Goal: Transaction & Acquisition: Purchase product/service

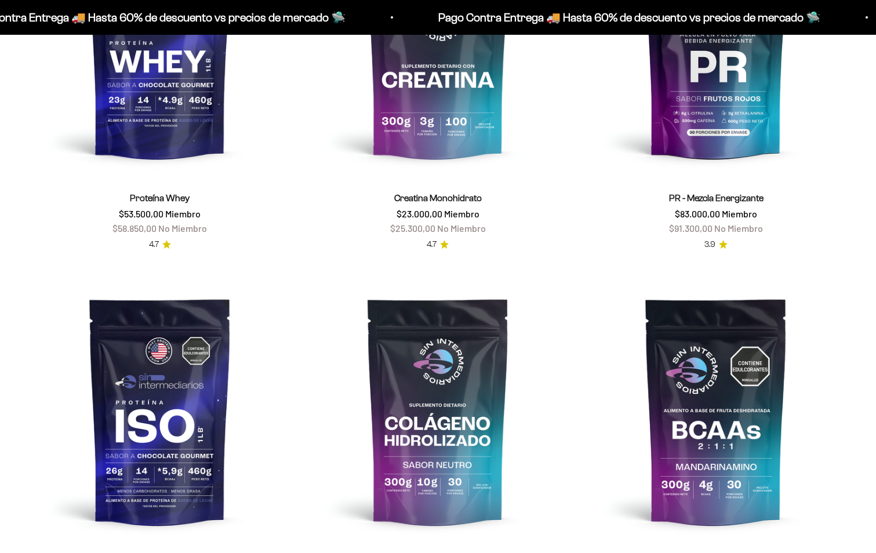
scroll to position [812, 0]
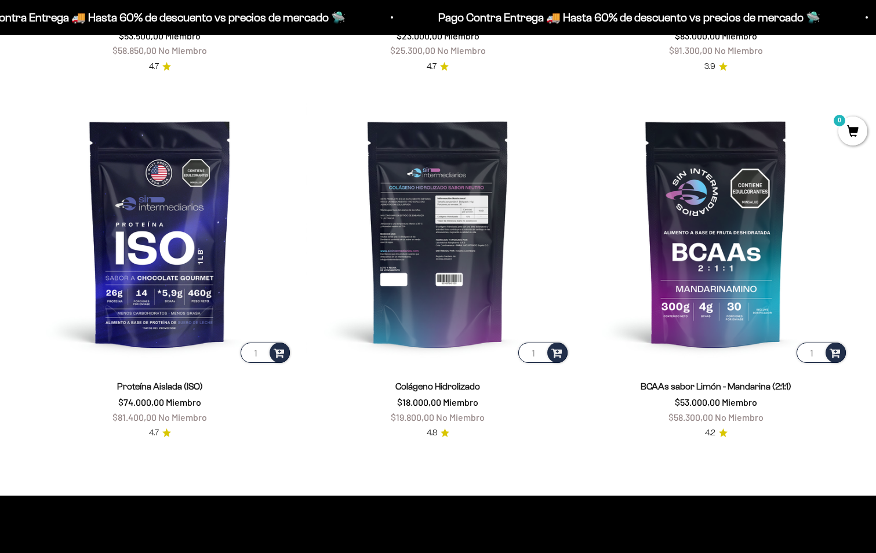
click at [427, 248] on img at bounding box center [438, 233] width 264 height 264
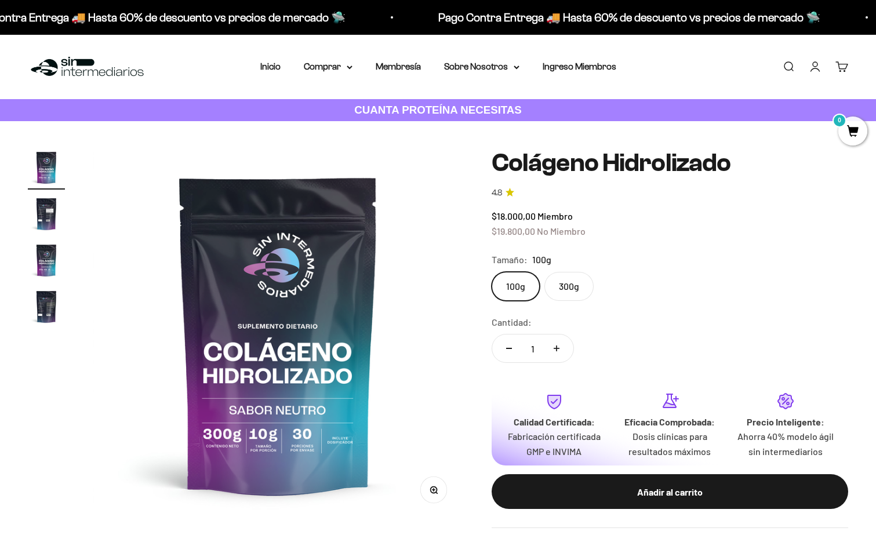
click at [574, 287] on label "300g" at bounding box center [568, 286] width 49 height 29
click at [492, 272] on input "300g" at bounding box center [491, 271] width 1 height 1
click at [651, 497] on div "Añadir al carrito" at bounding box center [670, 492] width 310 height 15
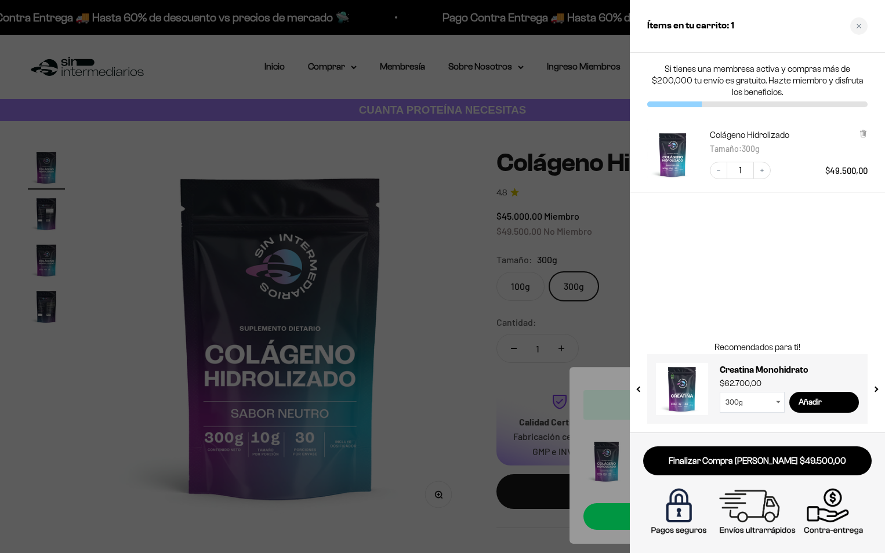
click at [434, 255] on div at bounding box center [442, 276] width 885 height 553
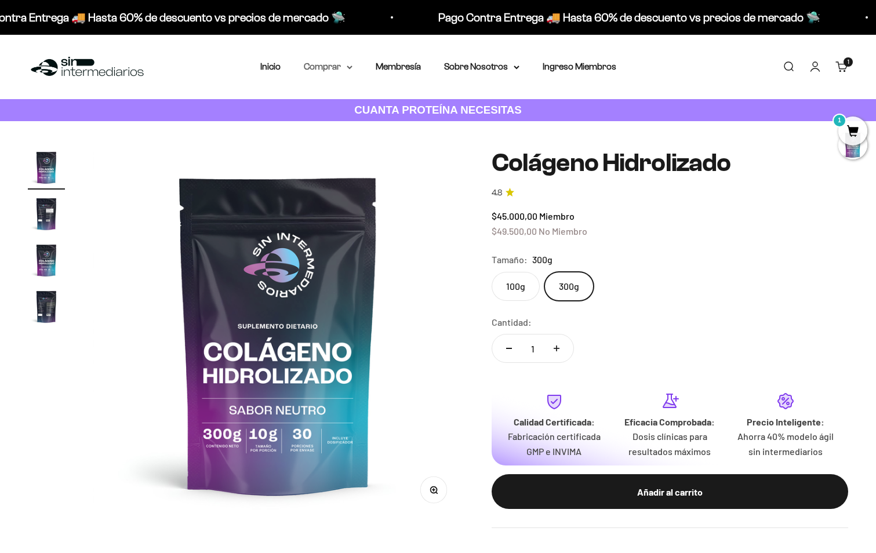
click at [333, 66] on summary "Comprar" at bounding box center [328, 66] width 49 height 15
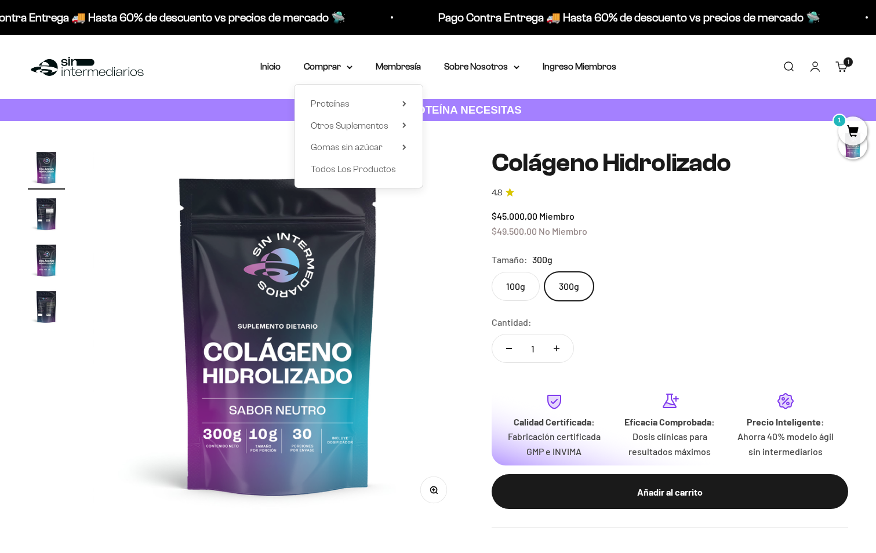
click at [201, 83] on div "Menú Buscar Inicio Comprar Proteínas Ver Todos Whey Iso Vegan Pancakes Pre-Entr…" at bounding box center [438, 67] width 876 height 64
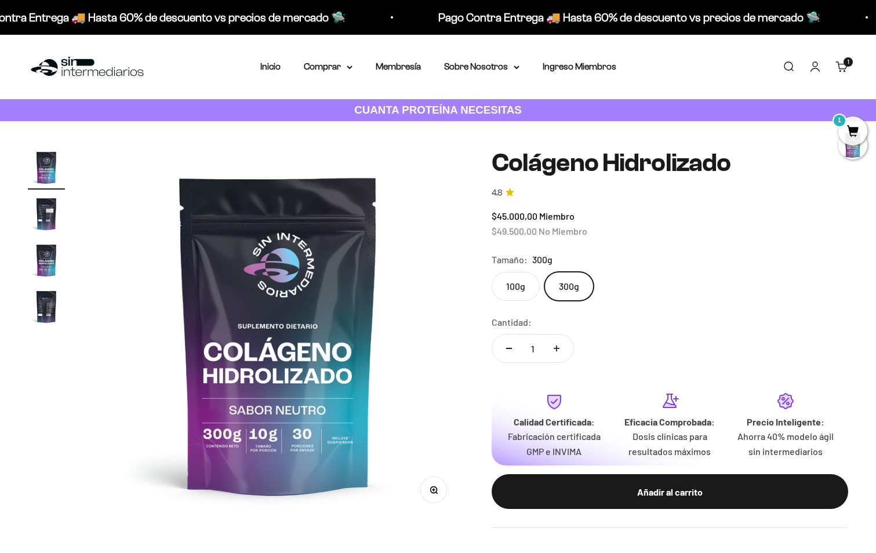
click at [783, 70] on link "Buscar" at bounding box center [788, 66] width 13 height 13
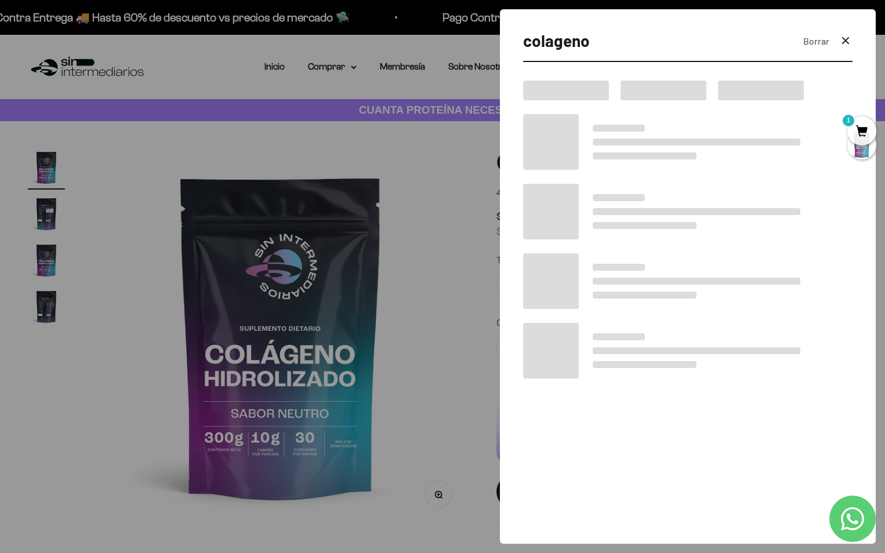
type input "colageno"
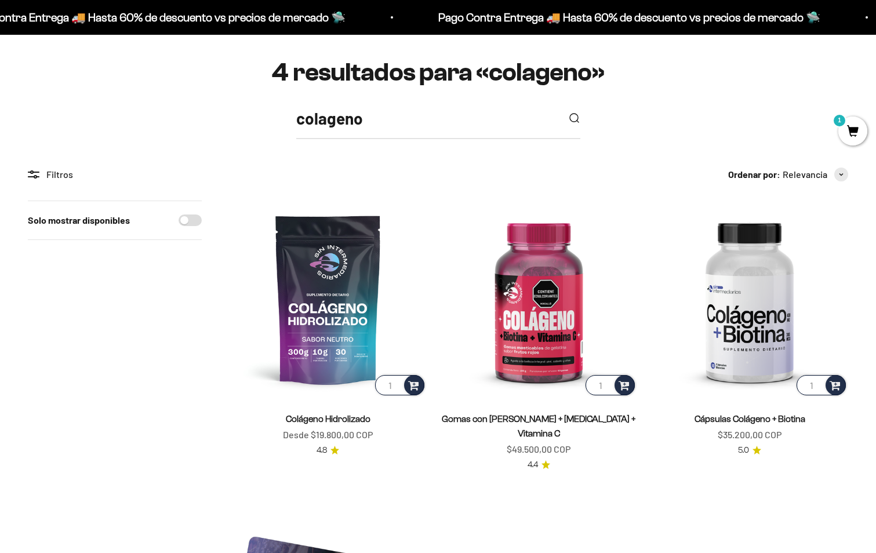
scroll to position [116, 0]
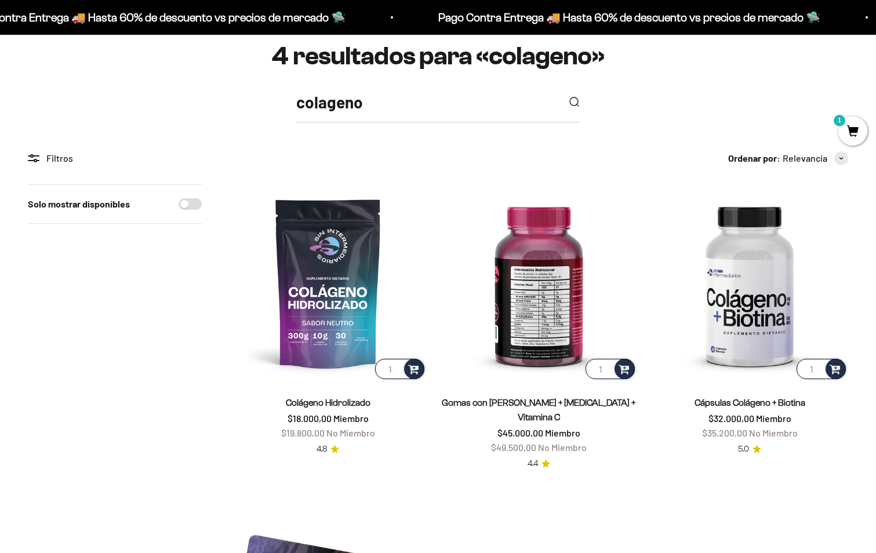
click at [547, 296] on img at bounding box center [539, 282] width 197 height 197
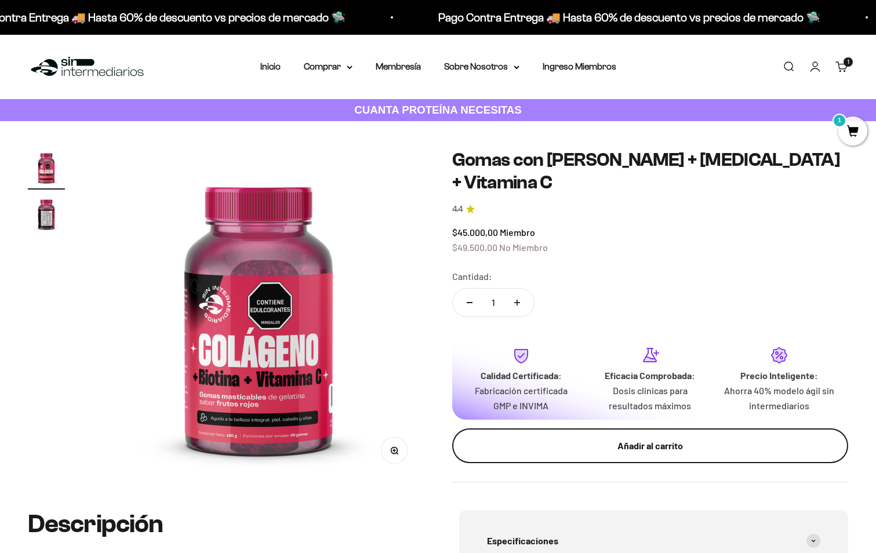
click at [646, 438] on div "Añadir al carrito" at bounding box center [650, 445] width 350 height 15
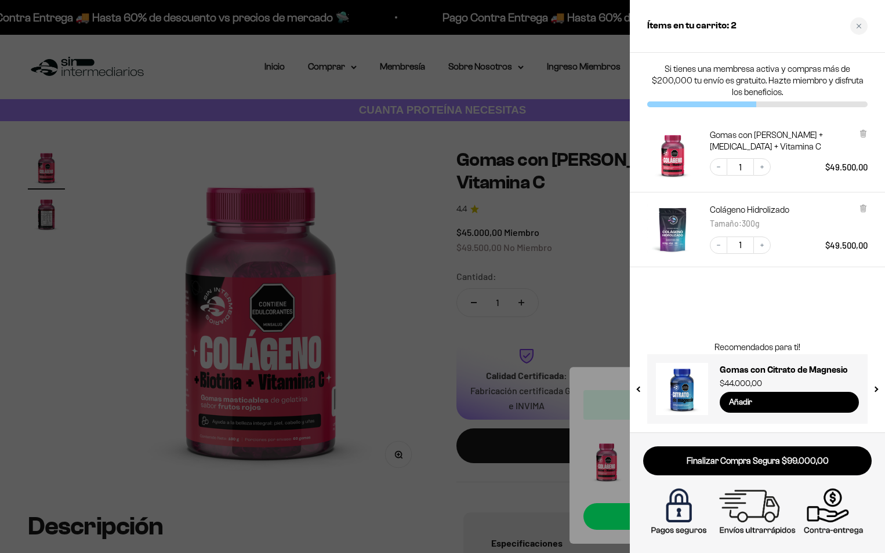
click at [393, 386] on div at bounding box center [442, 276] width 885 height 553
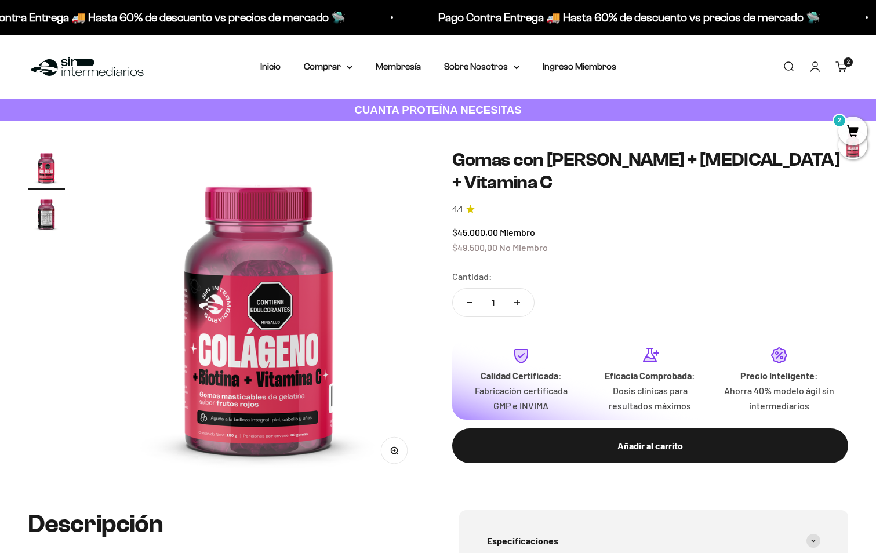
click at [857, 125] on span "2" at bounding box center [852, 131] width 29 height 29
click at [858, 124] on span "2" at bounding box center [852, 131] width 29 height 29
click at [858, 126] on span "2" at bounding box center [852, 131] width 29 height 29
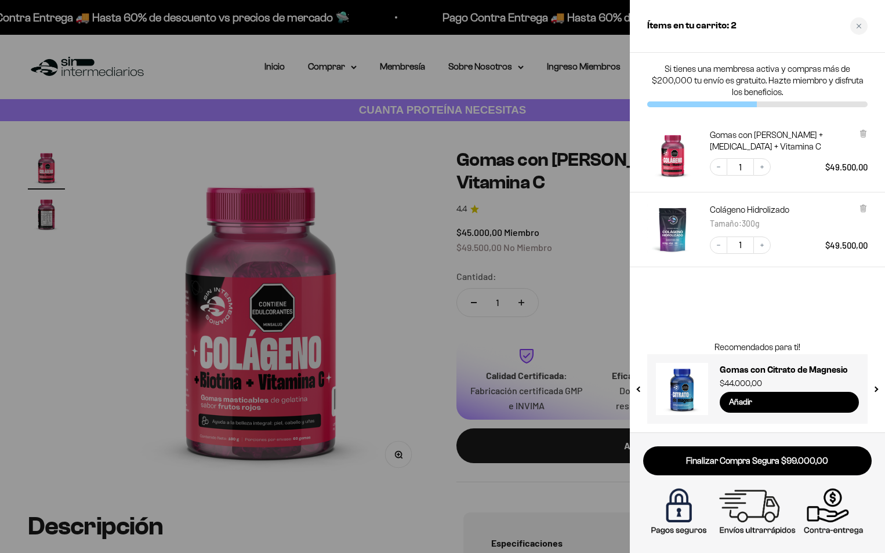
click at [672, 228] on img "Colágeno Hidrolizado - 300g" at bounding box center [672, 229] width 51 height 51
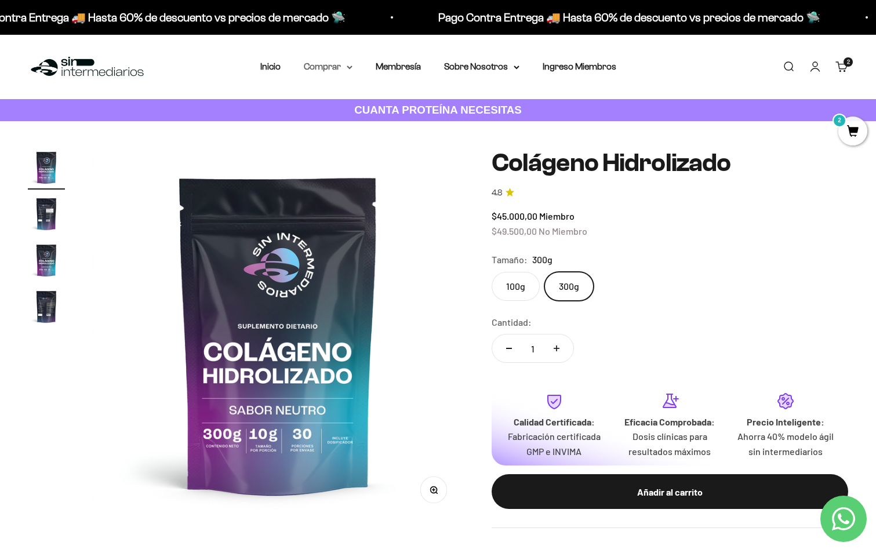
click at [328, 71] on summary "Comprar" at bounding box center [328, 66] width 49 height 15
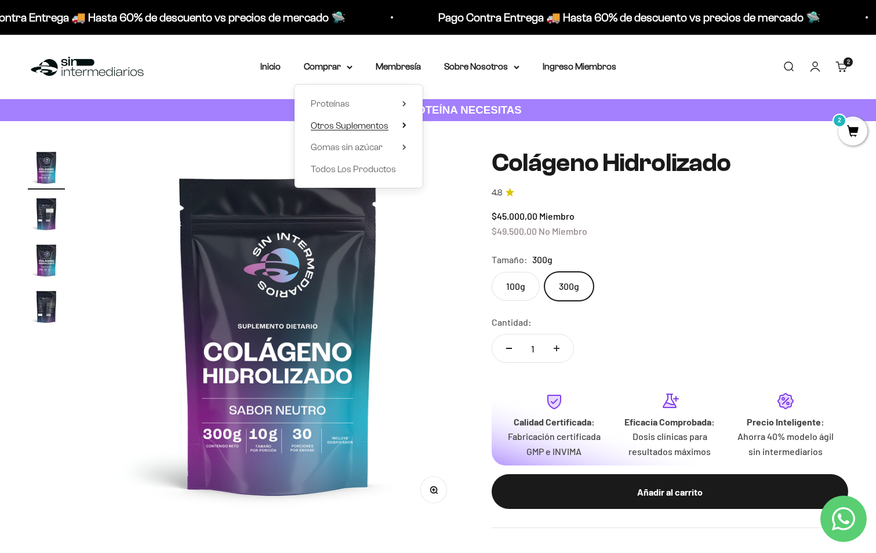
click at [353, 123] on span "Otros Suplementos" at bounding box center [350, 126] width 78 height 10
click at [328, 108] on span "Proteínas" at bounding box center [330, 104] width 39 height 10
click at [463, 106] on span "Ver Todos" at bounding box center [459, 104] width 41 height 10
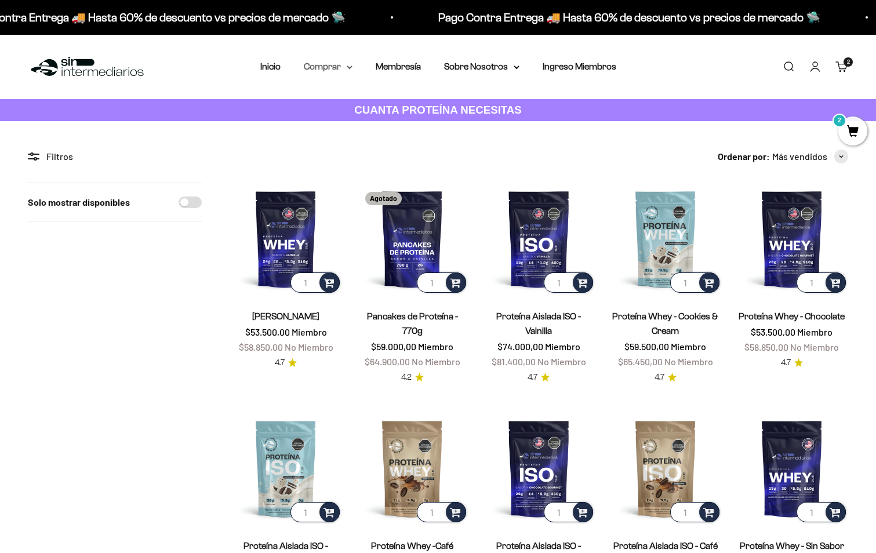
click at [333, 73] on summary "Comprar" at bounding box center [328, 66] width 49 height 15
click at [344, 71] on summary "Comprar" at bounding box center [328, 66] width 49 height 15
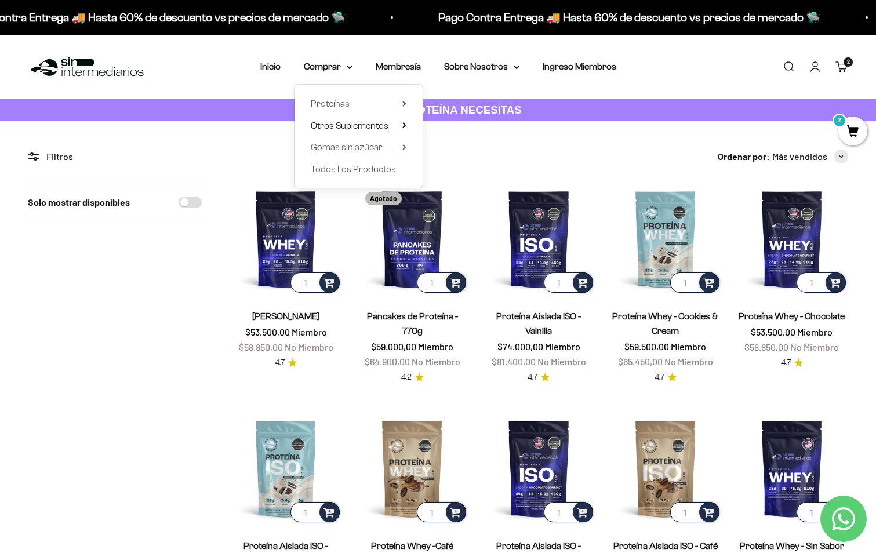
click at [384, 126] on span "Otros Suplementos" at bounding box center [350, 126] width 78 height 10
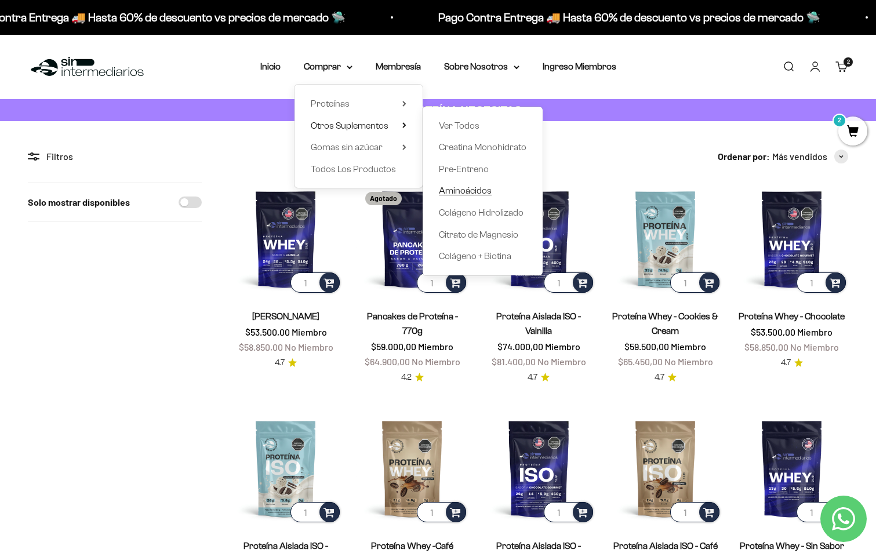
click at [451, 195] on span "Aminoácidos" at bounding box center [465, 191] width 53 height 10
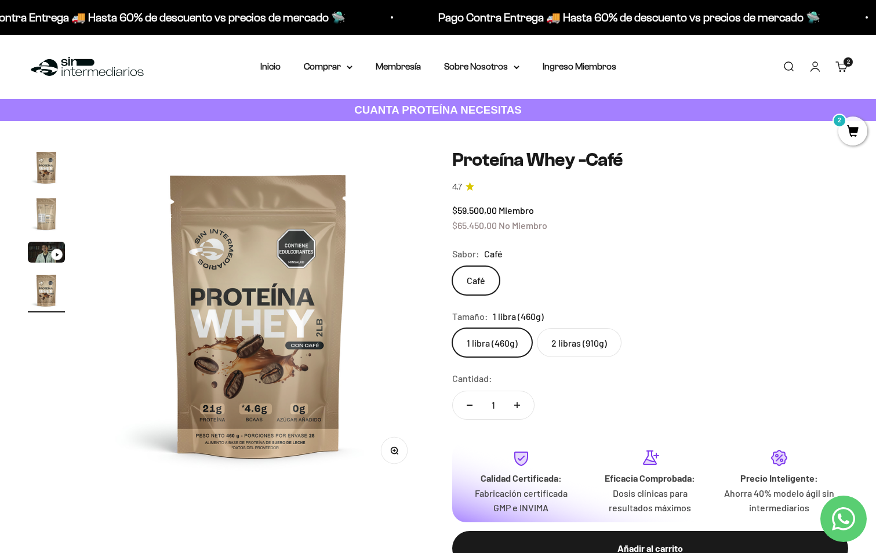
scroll to position [0, 1035]
click at [584, 337] on label "2 libras (910g)" at bounding box center [579, 342] width 85 height 29
click at [452, 328] on input "2 libras (910g)" at bounding box center [452, 328] width 1 height 1
click at [493, 333] on label "1 libra (460g)" at bounding box center [492, 342] width 80 height 29
click at [452, 328] on input "1 libra (460g)" at bounding box center [452, 328] width 1 height 1
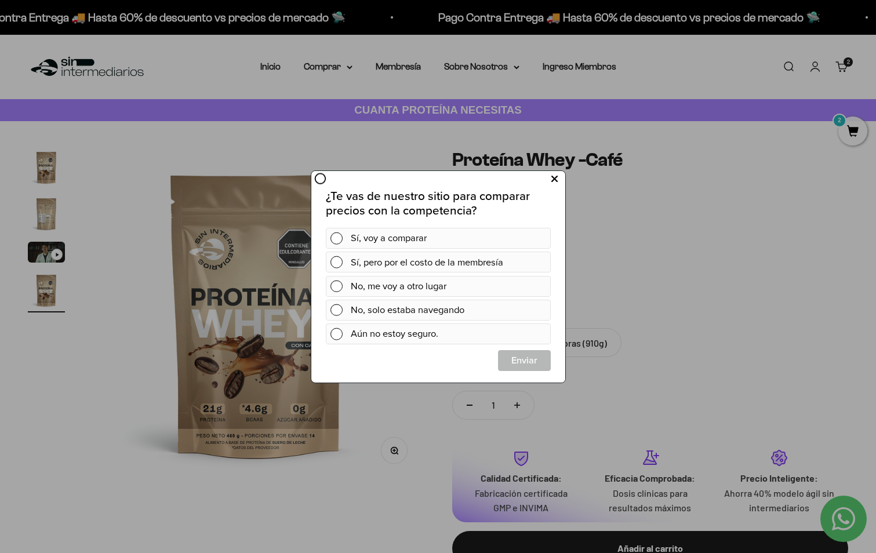
click at [557, 174] on icon at bounding box center [554, 179] width 6 height 16
drag, startPoint x: 552, startPoint y: 181, endPoint x: 554, endPoint y: 175, distance: 6.6
click at [553, 181] on icon at bounding box center [554, 179] width 6 height 16
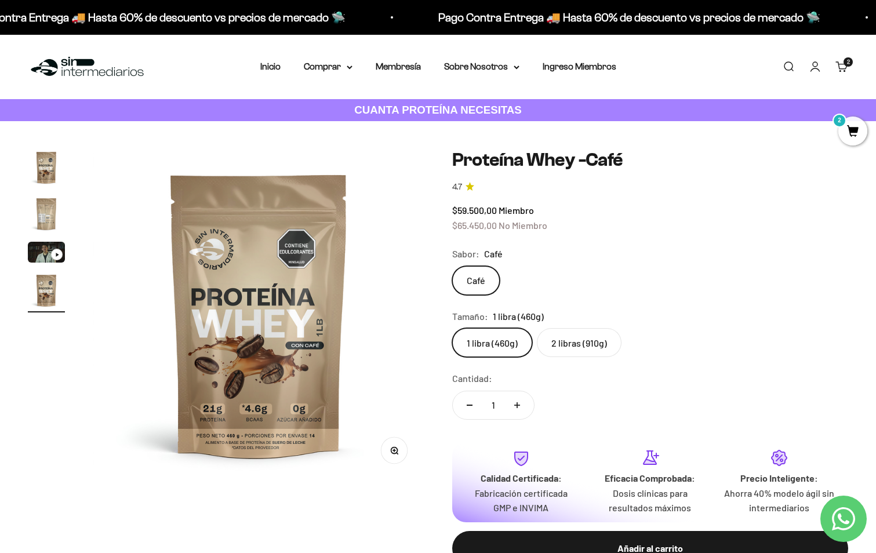
click at [846, 58] on cart-count "2 artículos 2" at bounding box center [848, 61] width 9 height 9
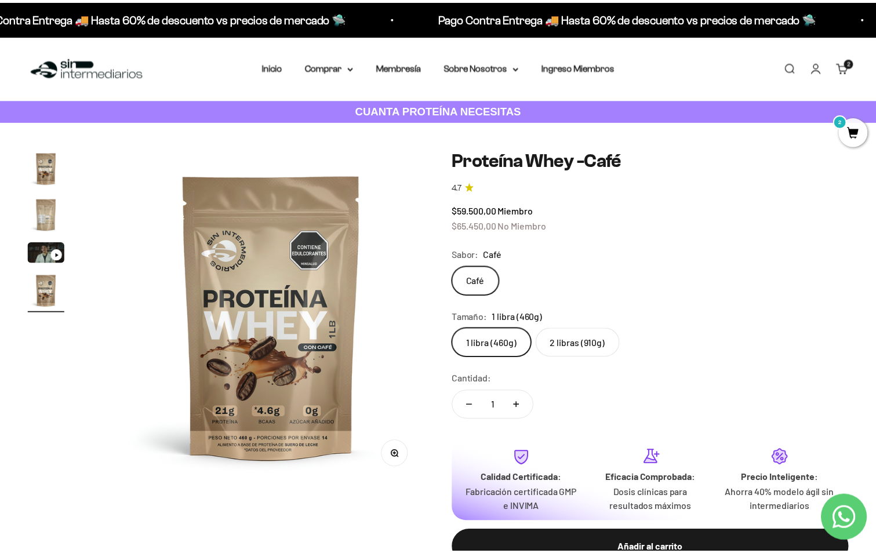
scroll to position [0, 1049]
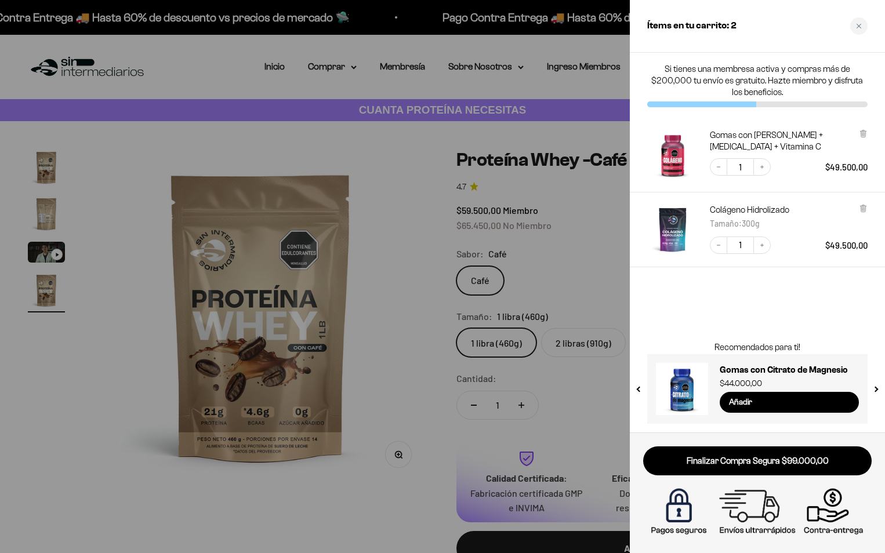
click at [411, 162] on div at bounding box center [442, 276] width 885 height 553
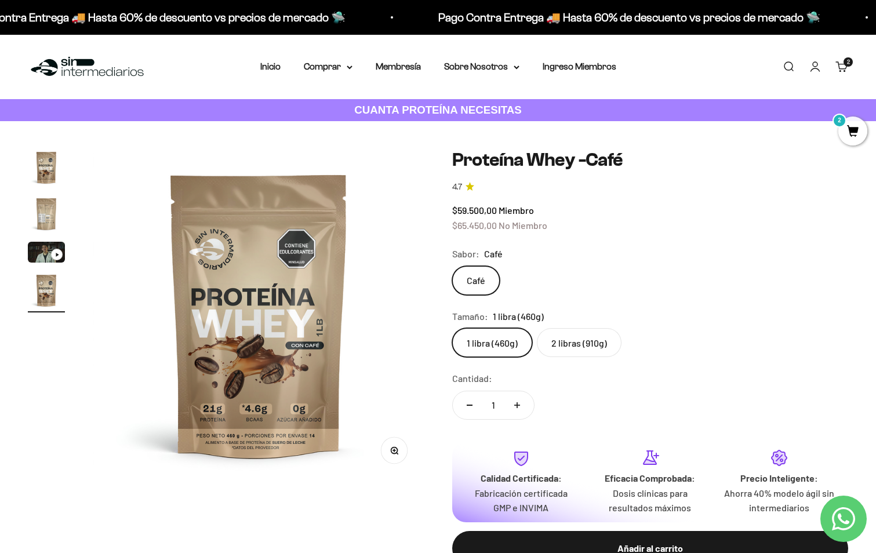
scroll to position [0, 1035]
click at [332, 70] on summary "Comprar" at bounding box center [328, 66] width 49 height 15
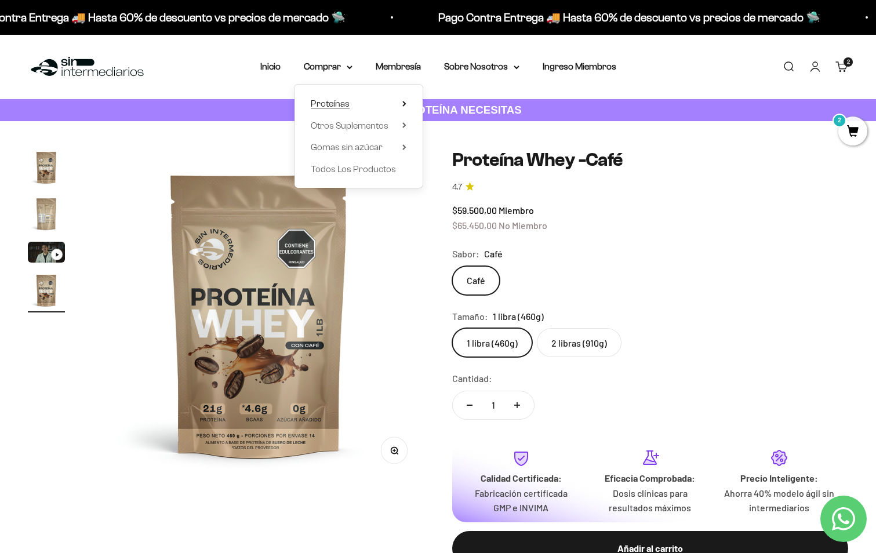
click at [377, 107] on summary "Proteínas" at bounding box center [359, 103] width 96 height 15
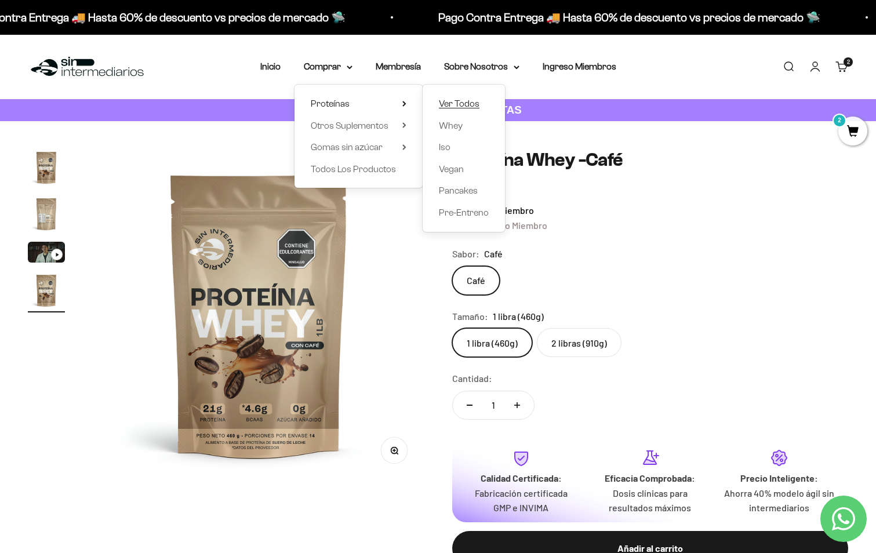
click at [465, 108] on span "Ver Todos" at bounding box center [459, 104] width 41 height 10
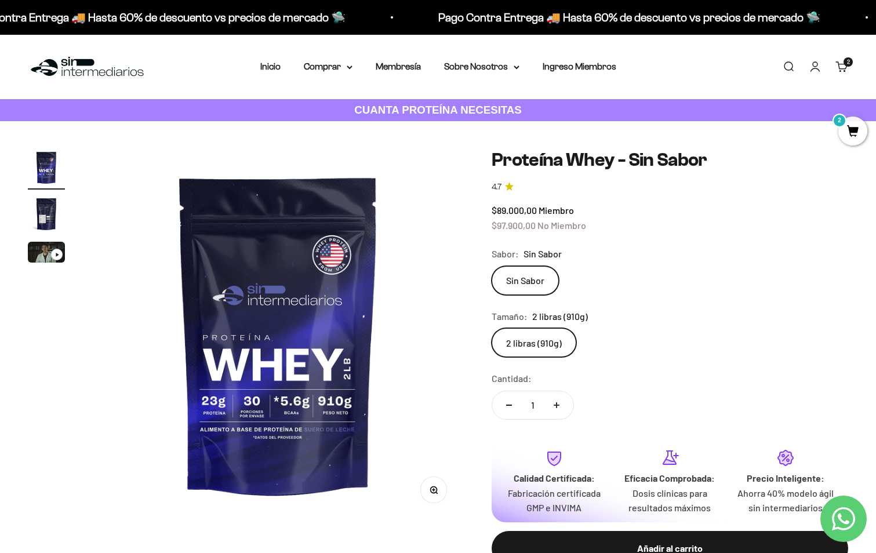
click at [512, 282] on label "Sin Sabor" at bounding box center [525, 280] width 67 height 29
click at [492, 266] on input "Sin Sabor" at bounding box center [491, 266] width 1 height 1
click at [522, 343] on label "2 libras (910g)" at bounding box center [534, 342] width 85 height 29
click at [492, 328] on input "2 libras (910g)" at bounding box center [491, 328] width 1 height 1
click at [541, 347] on label "2 libras (910g)" at bounding box center [534, 342] width 85 height 29
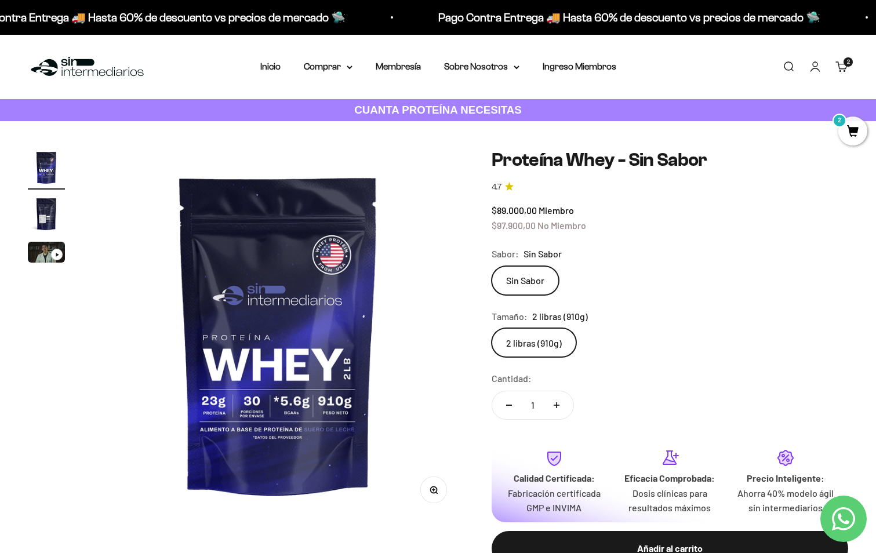
click at [492, 328] on input "2 libras (910g)" at bounding box center [491, 328] width 1 height 1
click at [528, 281] on label "Sin Sabor" at bounding box center [525, 280] width 67 height 29
click at [492, 266] on input "Sin Sabor" at bounding box center [491, 266] width 1 height 1
click at [544, 343] on label "2 libras (910g)" at bounding box center [534, 342] width 85 height 29
click at [492, 328] on input "2 libras (910g)" at bounding box center [491, 328] width 1 height 1
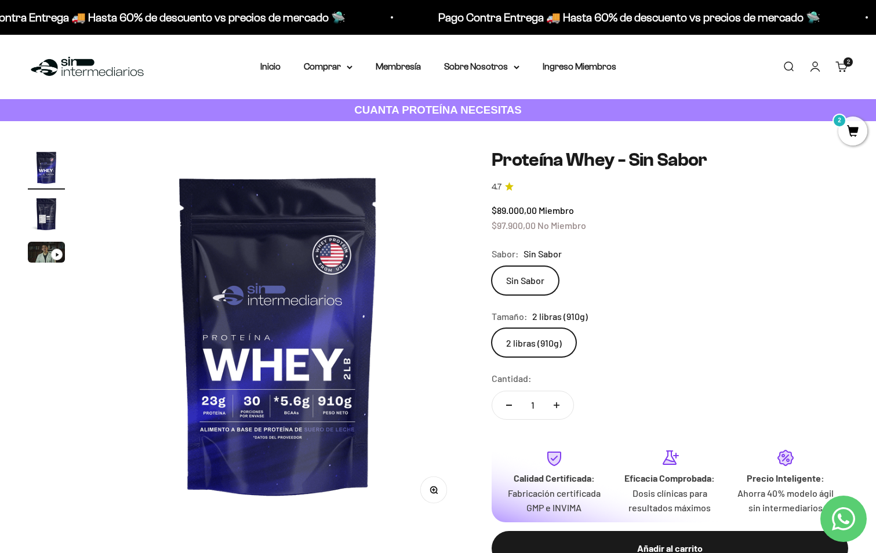
click at [544, 343] on label "2 libras (910g)" at bounding box center [534, 342] width 85 height 29
click at [492, 328] on input "2 libras (910g)" at bounding box center [491, 328] width 1 height 1
click at [544, 343] on label "2 libras (910g)" at bounding box center [534, 342] width 85 height 29
click at [492, 328] on input "2 libras (910g)" at bounding box center [491, 328] width 1 height 1
click at [544, 343] on label "2 libras (910g)" at bounding box center [534, 342] width 85 height 29
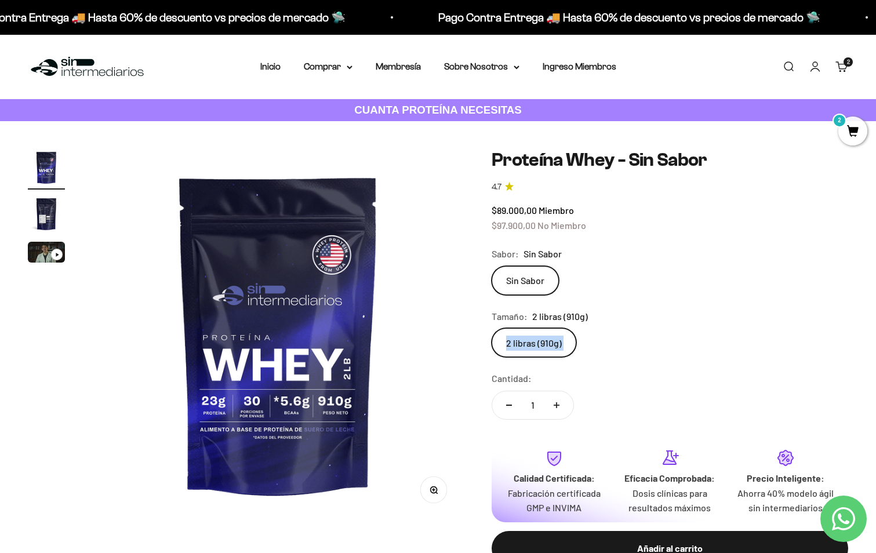
click at [492, 328] on input "2 libras (910g)" at bounding box center [491, 328] width 1 height 1
drag, startPoint x: 544, startPoint y: 343, endPoint x: 521, endPoint y: 355, distance: 25.7
click at [521, 355] on label "2 libras (910g)" at bounding box center [534, 342] width 85 height 29
click at [492, 328] on input "2 libras (910g)" at bounding box center [491, 328] width 1 height 1
click at [520, 352] on label "2 libras (910g)" at bounding box center [534, 342] width 85 height 29
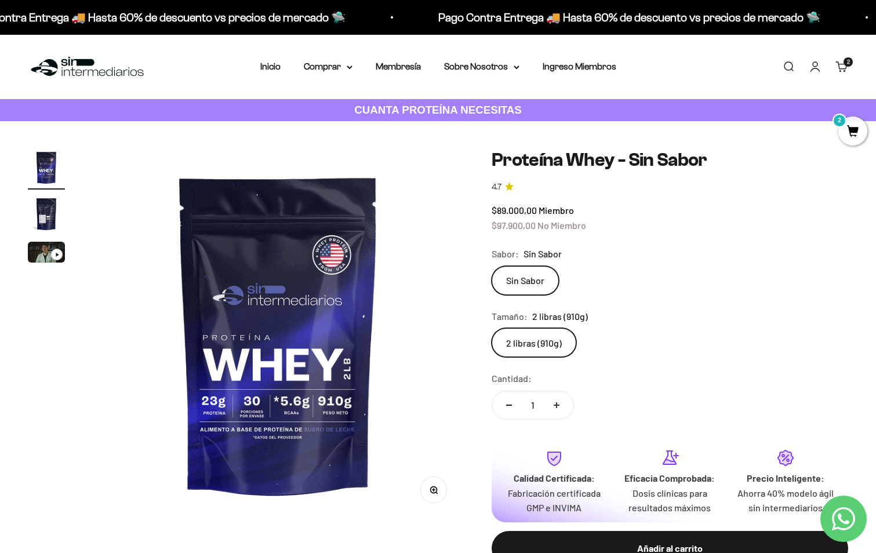
click at [492, 328] on input "2 libras (910g)" at bounding box center [491, 328] width 1 height 1
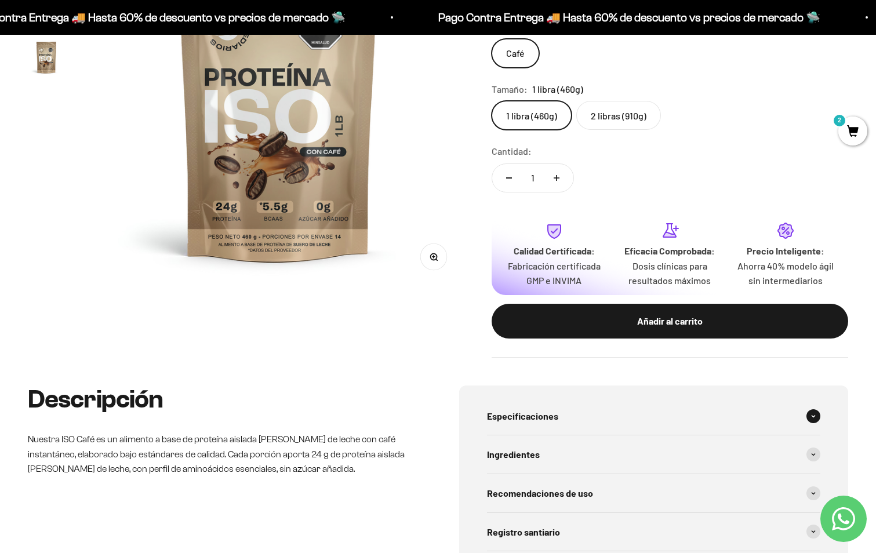
scroll to position [232, 0]
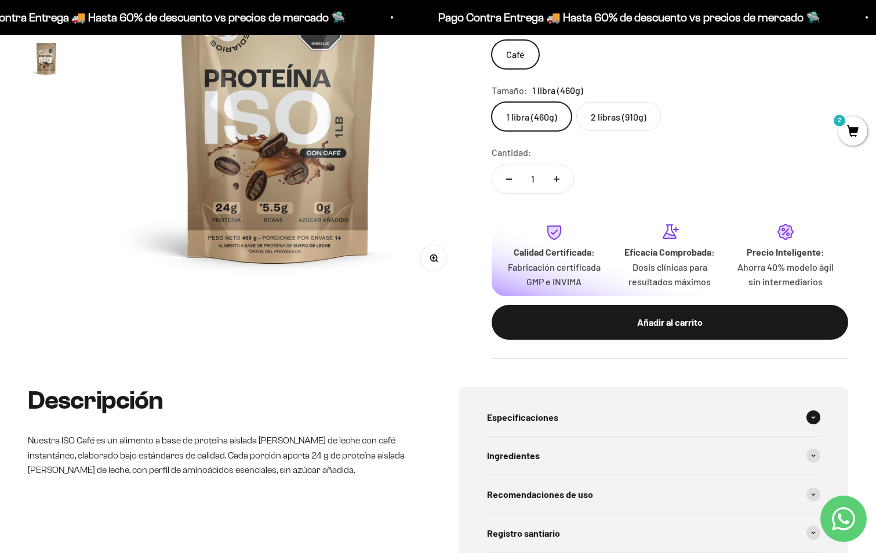
click at [813, 416] on icon at bounding box center [813, 417] width 5 height 3
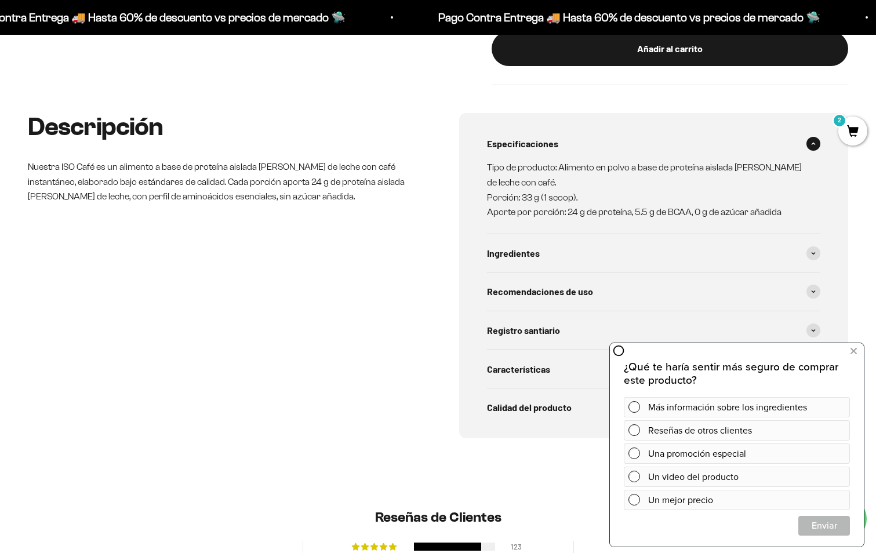
scroll to position [522, 0]
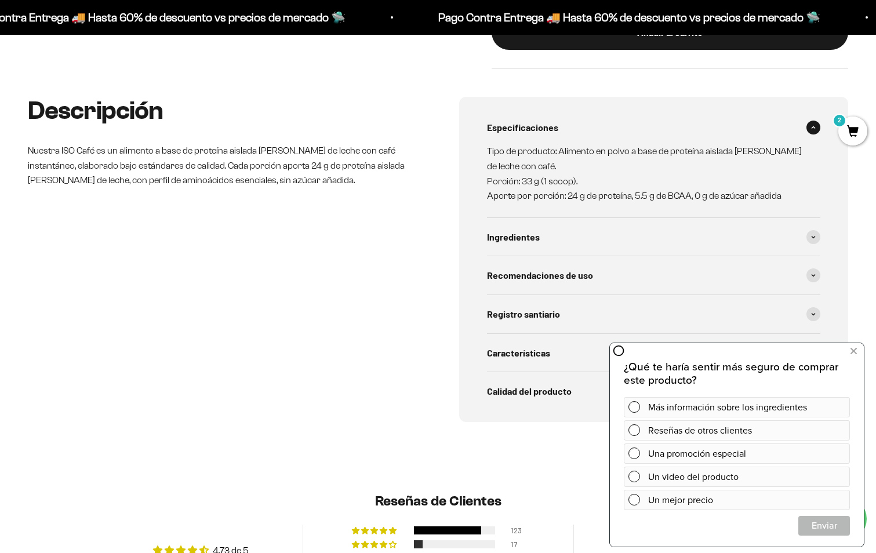
click at [685, 248] on div "Ingredientes" at bounding box center [654, 237] width 334 height 38
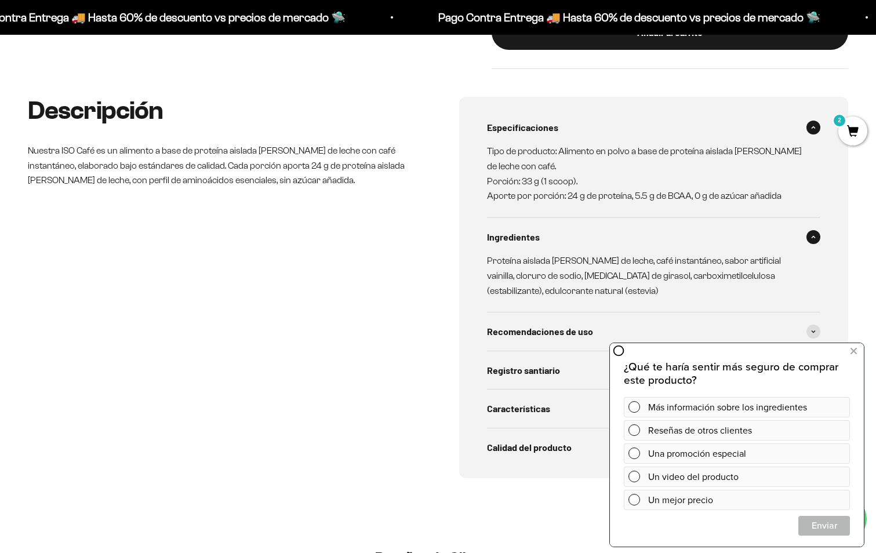
scroll to position [603, 0]
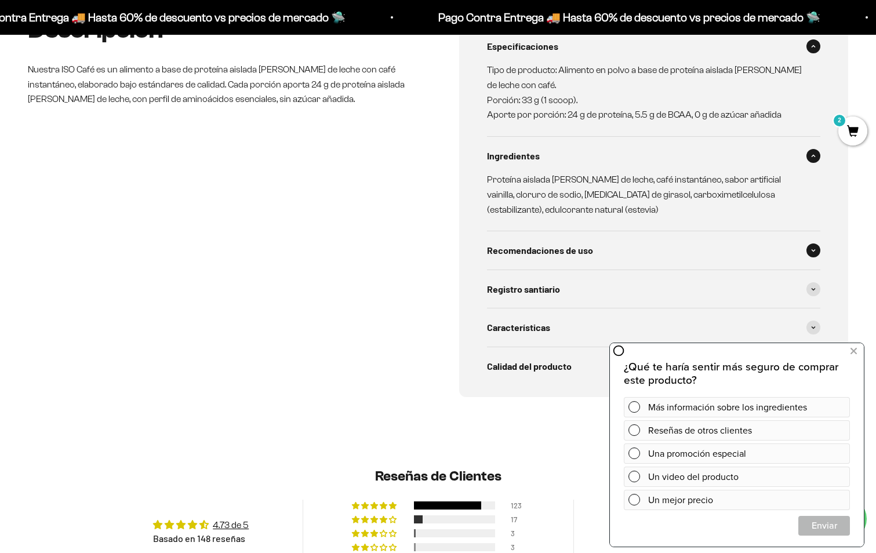
click at [806, 270] on div "Registro santiario" at bounding box center [654, 289] width 334 height 38
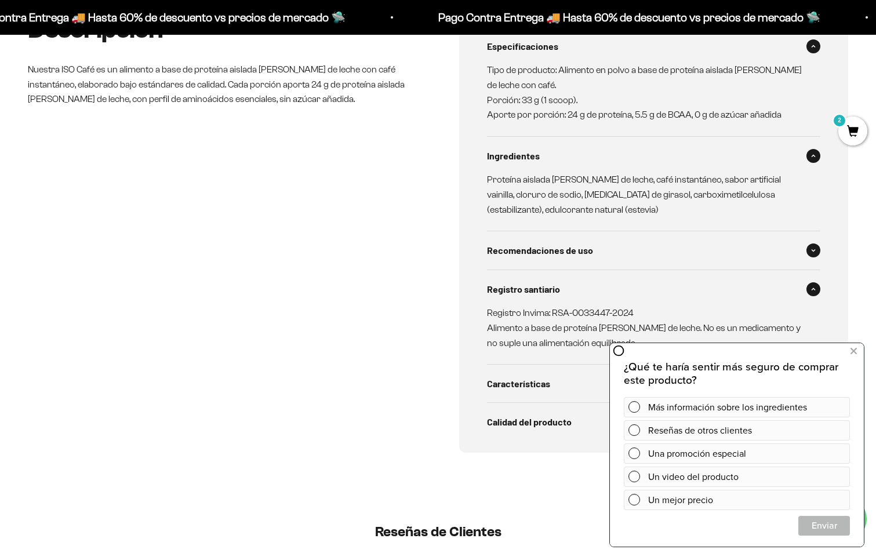
scroll to position [696, 0]
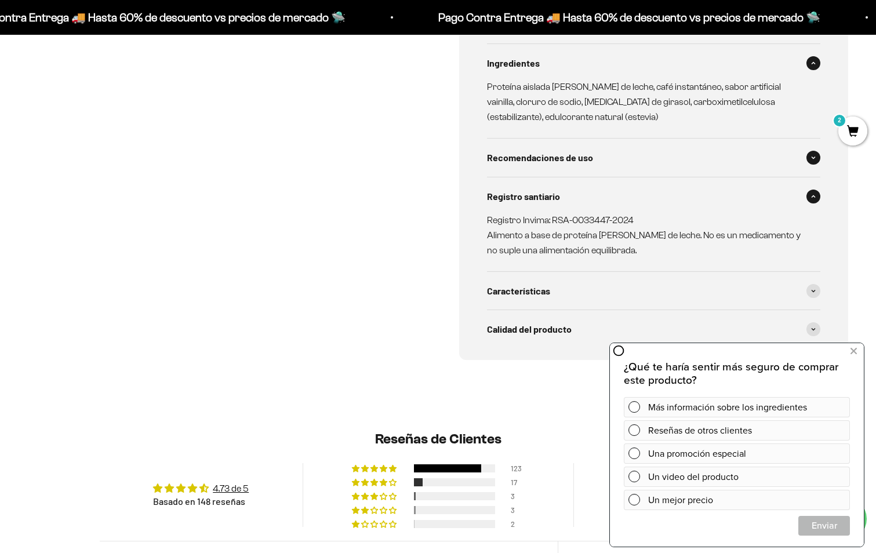
click at [811, 234] on div "Especificaciones Tipo de producto: Alimento en polvo a base de proteína aislada…" at bounding box center [654, 141] width 390 height 437
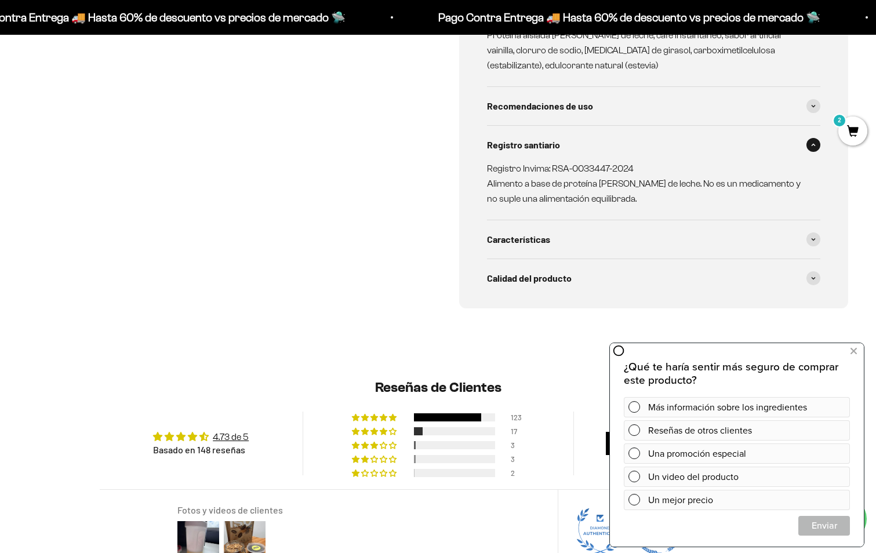
scroll to position [812, 0]
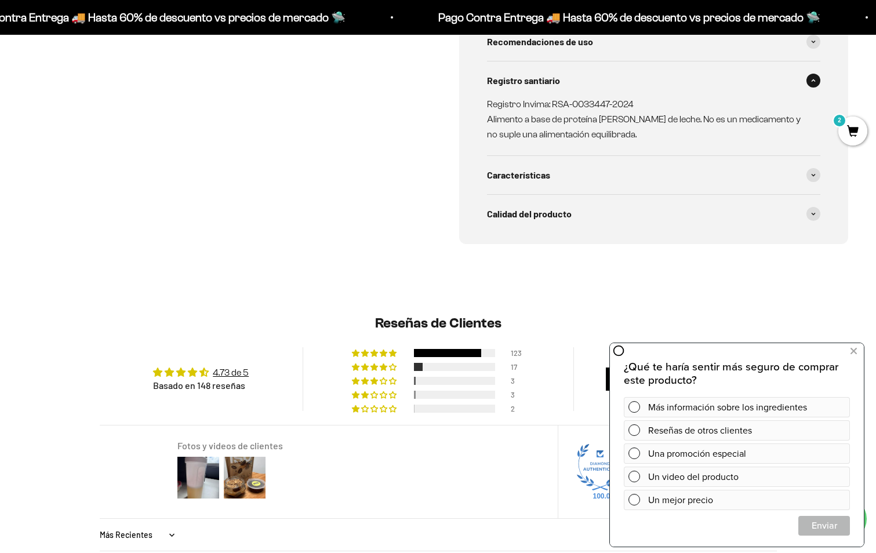
click at [821, 170] on div "Especificaciones Tipo de producto: Alimento en polvo a base de proteína aislada…" at bounding box center [654, 26] width 390 height 438
click at [817, 176] on span at bounding box center [813, 175] width 14 height 14
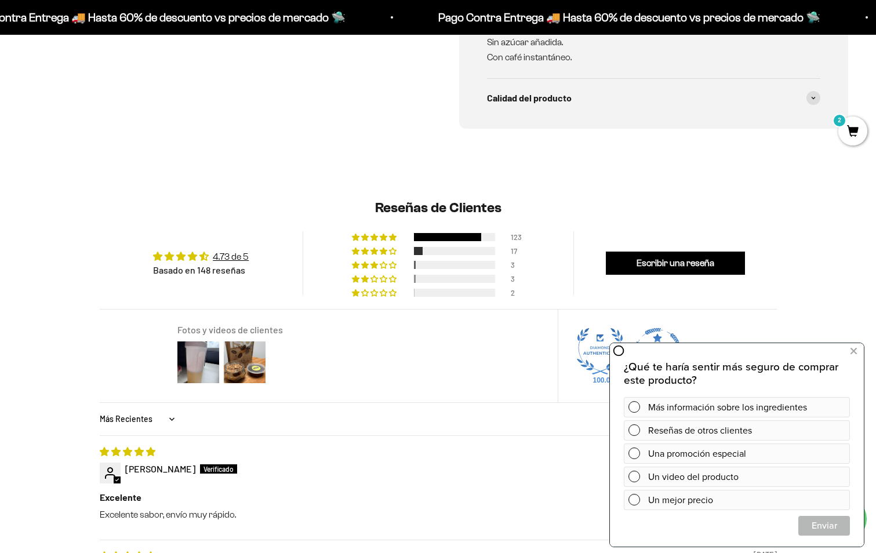
scroll to position [928, 0]
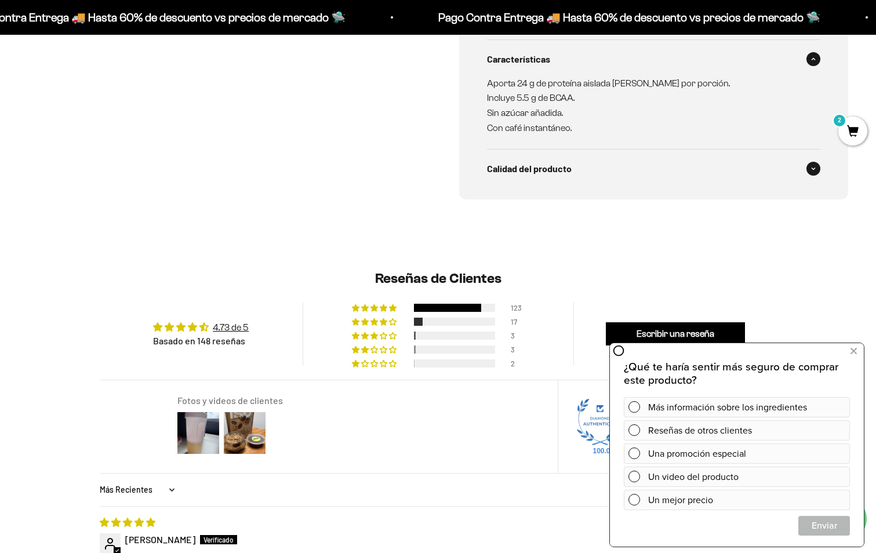
click at [811, 180] on div "Calidad del producto" at bounding box center [654, 169] width 334 height 38
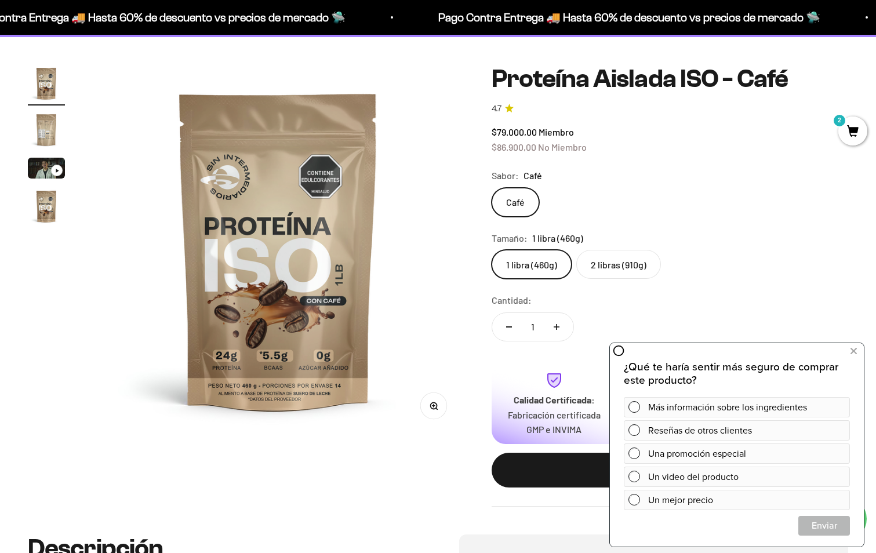
scroll to position [58, 0]
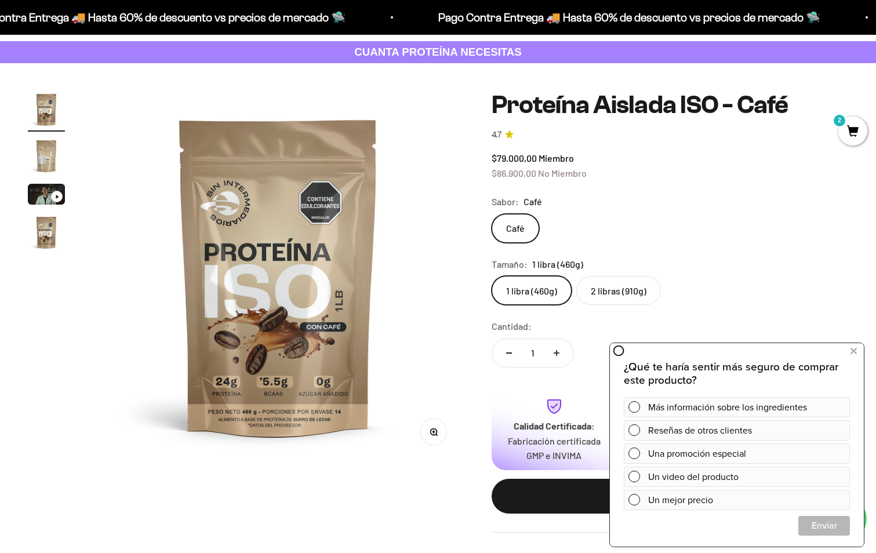
click at [615, 292] on label "2 libras (910g)" at bounding box center [618, 290] width 85 height 29
click at [492, 276] on input "2 libras (910g)" at bounding box center [491, 275] width 1 height 1
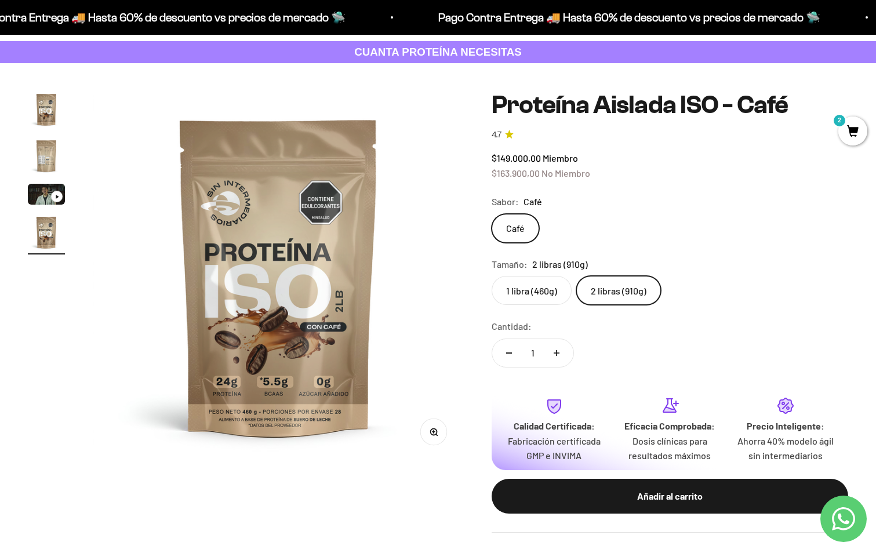
click at [535, 299] on label "1 libra (460g)" at bounding box center [532, 290] width 80 height 29
click at [492, 276] on input "1 libra (460g)" at bounding box center [491, 275] width 1 height 1
click at [598, 288] on label "2 libras (910g)" at bounding box center [618, 290] width 85 height 29
click at [492, 276] on input "2 libras (910g)" at bounding box center [491, 275] width 1 height 1
click at [539, 286] on label "1 libra (460g)" at bounding box center [532, 290] width 80 height 29
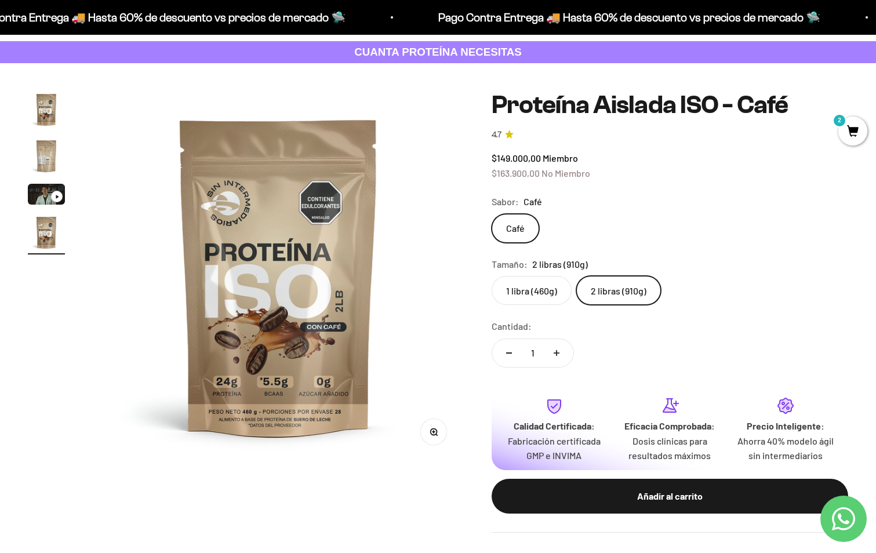
click at [492, 276] on input "1 libra (460g)" at bounding box center [491, 275] width 1 height 1
click at [628, 287] on label "2 libras (910g)" at bounding box center [618, 290] width 85 height 29
click at [492, 276] on input "2 libras (910g)" at bounding box center [491, 275] width 1 height 1
click at [554, 290] on label "1 libra (460g)" at bounding box center [532, 290] width 80 height 29
click at [492, 276] on input "1 libra (460g)" at bounding box center [491, 275] width 1 height 1
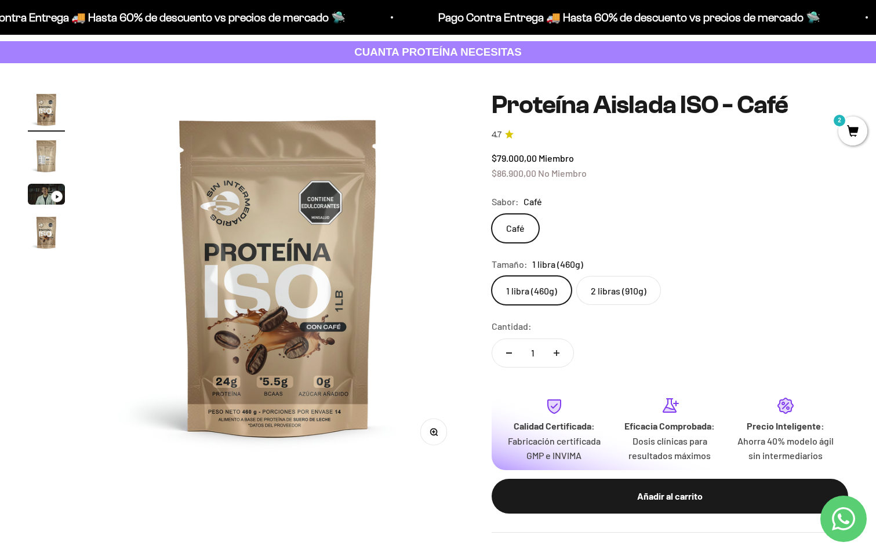
click at [622, 289] on label "2 libras (910g)" at bounding box center [618, 290] width 85 height 29
click at [492, 276] on input "2 libras (910g)" at bounding box center [491, 275] width 1 height 1
click at [510, 295] on label "1 libra (460g)" at bounding box center [532, 290] width 80 height 29
click at [492, 276] on input "1 libra (460g)" at bounding box center [491, 275] width 1 height 1
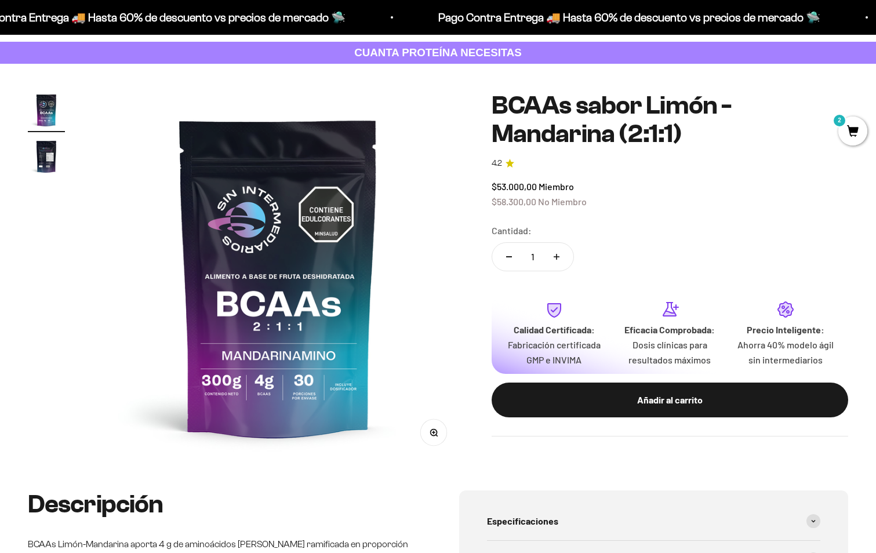
scroll to position [58, 0]
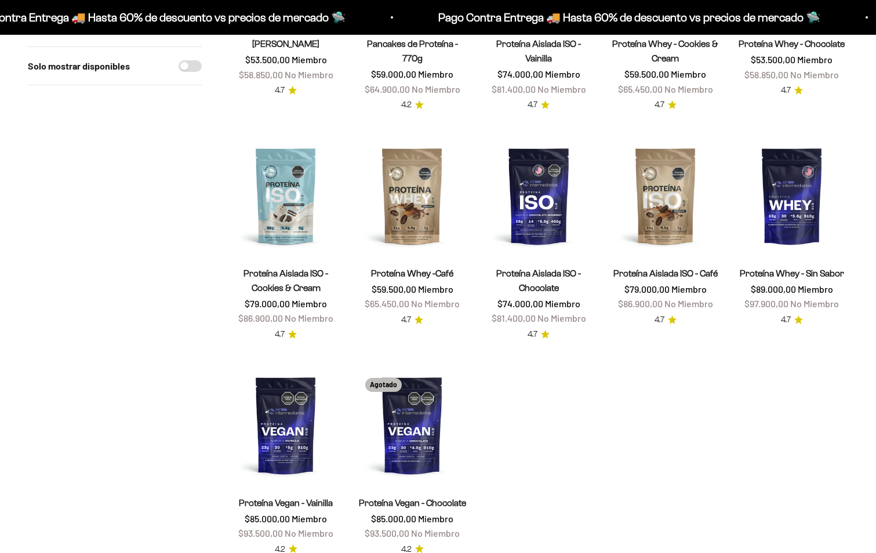
scroll to position [290, 0]
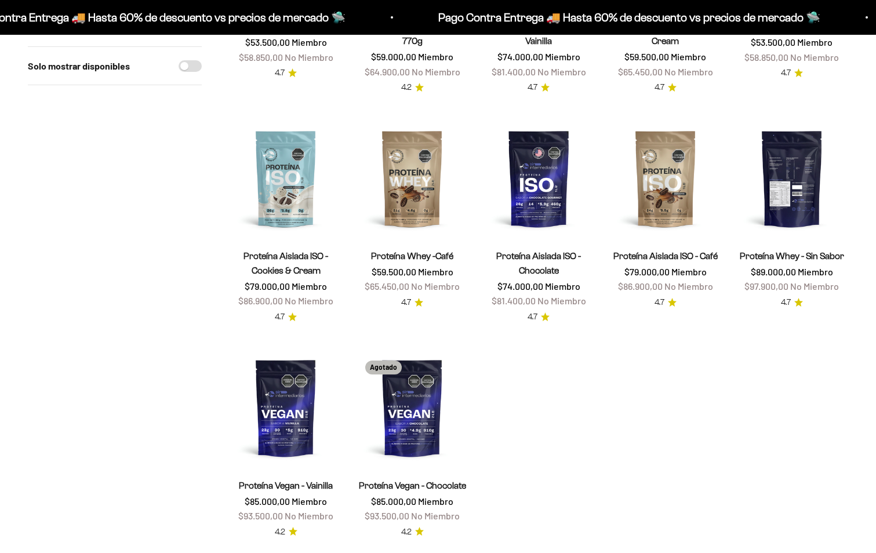
click at [786, 192] on img at bounding box center [792, 178] width 112 height 112
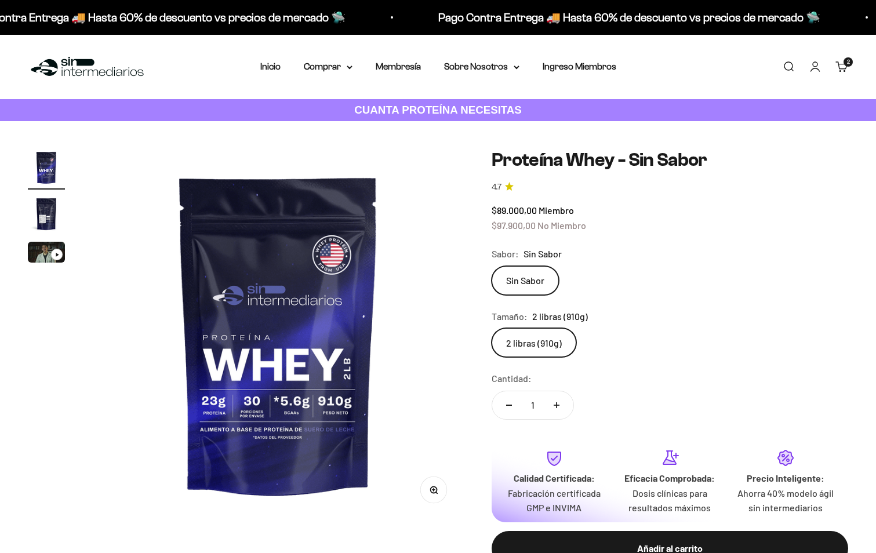
click at [517, 350] on label "2 libras (910g)" at bounding box center [534, 342] width 85 height 29
click at [492, 328] on input "2 libras (910g)" at bounding box center [491, 328] width 1 height 1
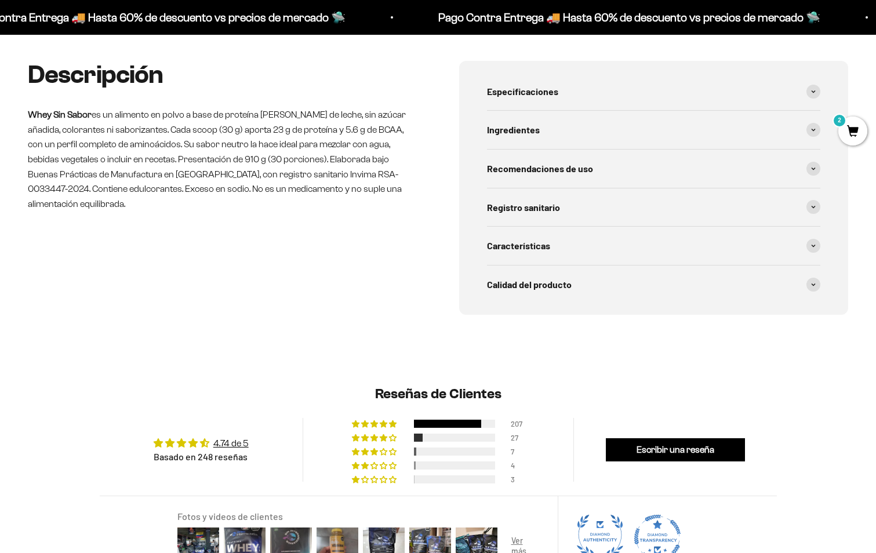
scroll to position [522, 0]
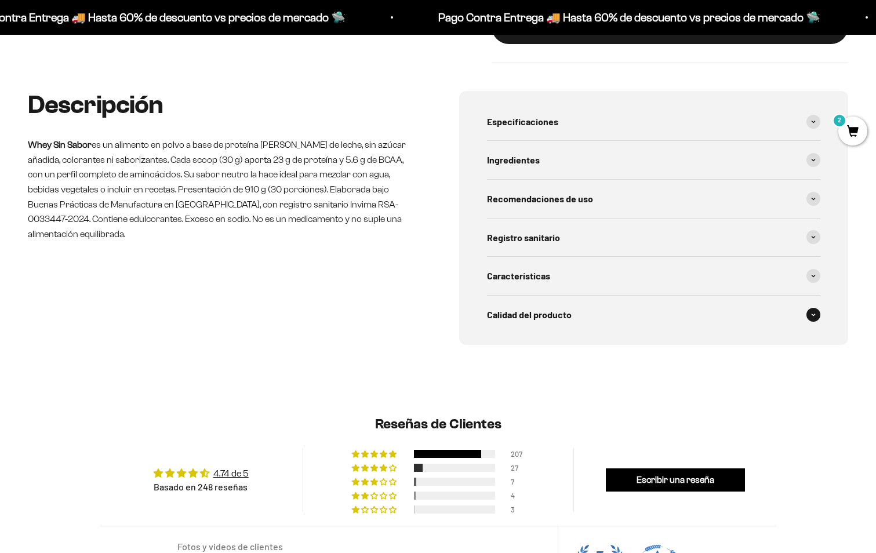
click at [809, 319] on span at bounding box center [813, 315] width 14 height 14
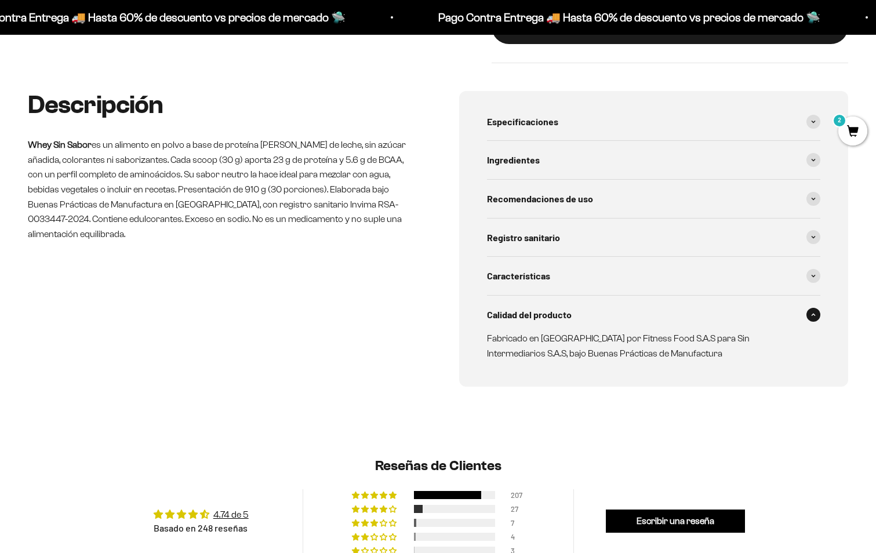
click at [809, 319] on span at bounding box center [813, 315] width 14 height 14
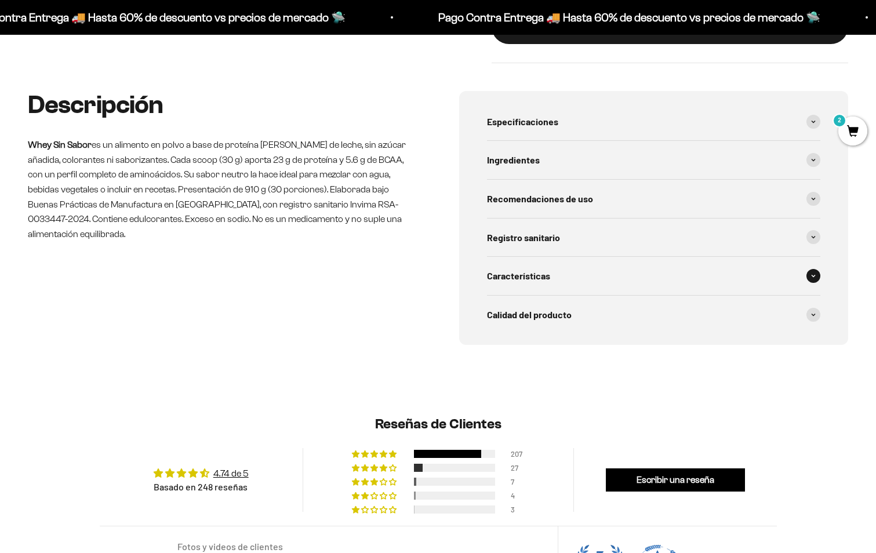
click at [811, 270] on span at bounding box center [813, 276] width 14 height 14
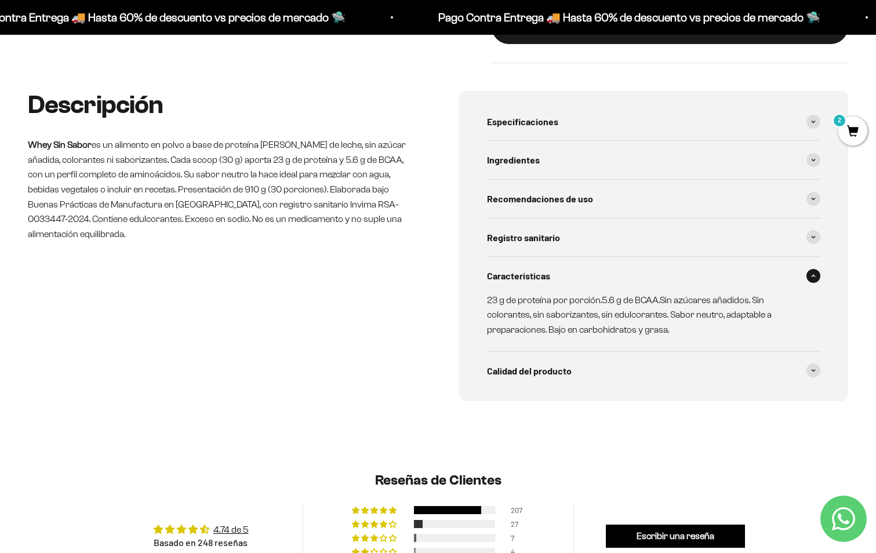
scroll to position [0, 0]
drag, startPoint x: 811, startPoint y: 270, endPoint x: 813, endPoint y: 246, distance: 23.4
click at [811, 268] on div "Características" at bounding box center [654, 276] width 334 height 38
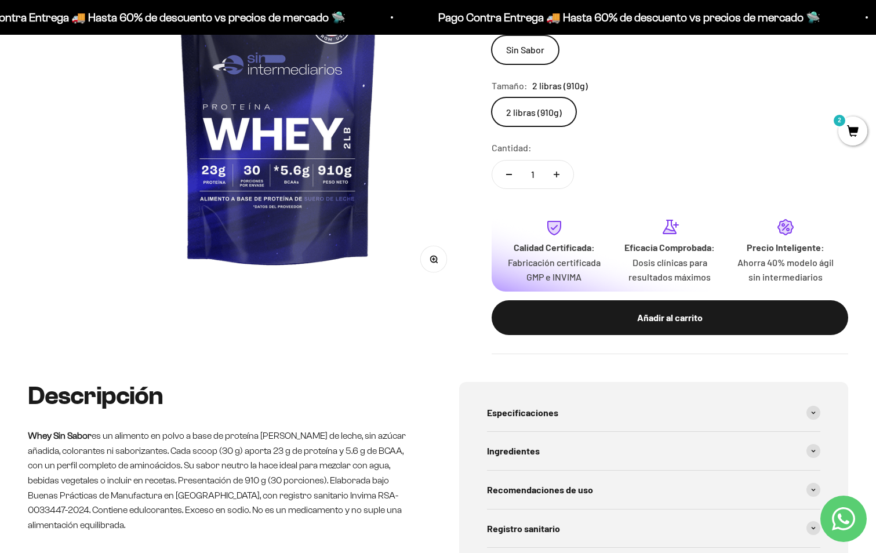
scroll to position [232, 0]
